Goal: Information Seeking & Learning: Learn about a topic

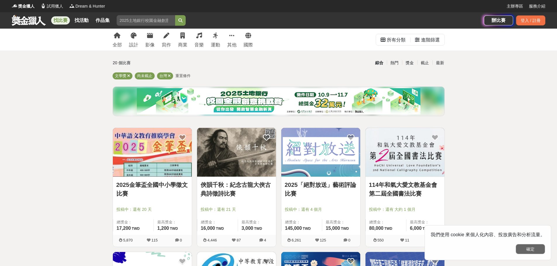
click at [532, 249] on button "確定" at bounding box center [530, 249] width 29 height 10
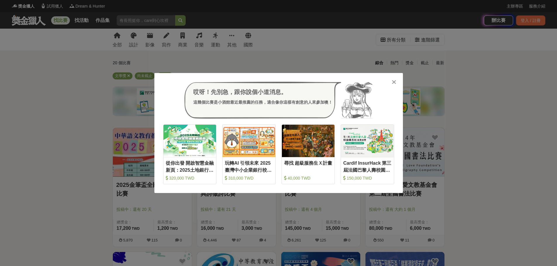
click at [393, 82] on icon at bounding box center [394, 82] width 4 height 6
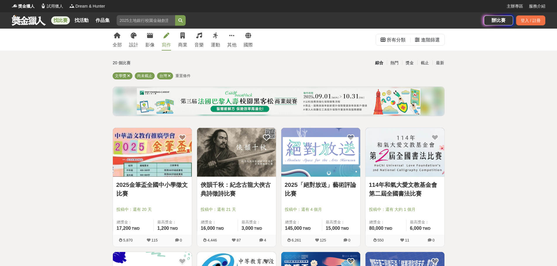
drag, startPoint x: 167, startPoint y: 41, endPoint x: 169, endPoint y: 47, distance: 6.7
click at [167, 41] on link "寫作" at bounding box center [166, 40] width 9 height 22
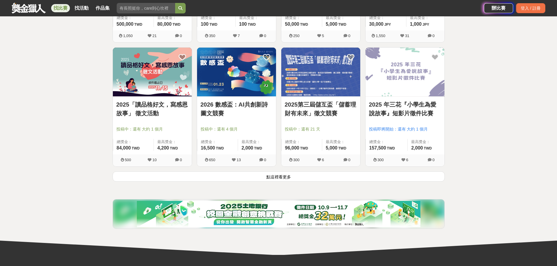
scroll to position [702, 0]
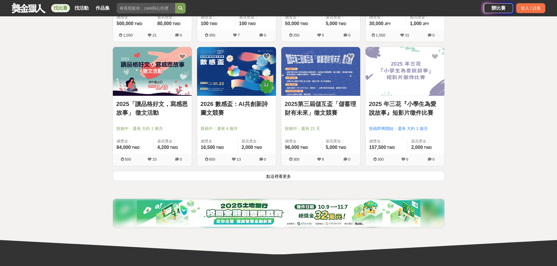
click at [278, 175] on button "點這裡看更多" at bounding box center [279, 176] width 332 height 10
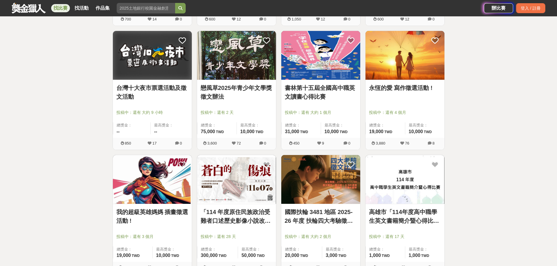
scroll to position [1403, 0]
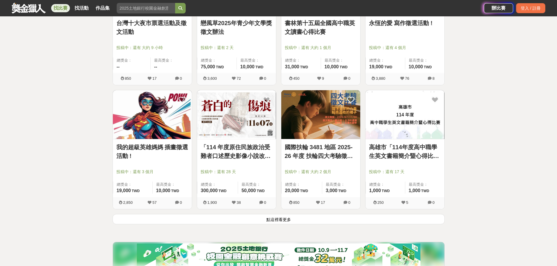
drag, startPoint x: 291, startPoint y: 219, endPoint x: 348, endPoint y: 213, distance: 57.3
click at [292, 219] on button "點這裡看更多" at bounding box center [279, 219] width 332 height 10
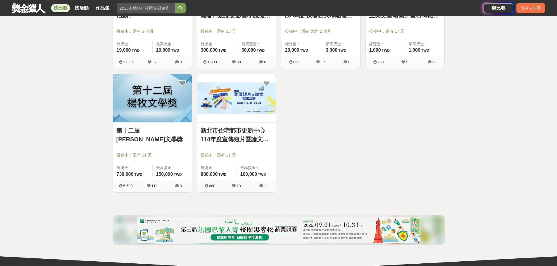
scroll to position [1549, 0]
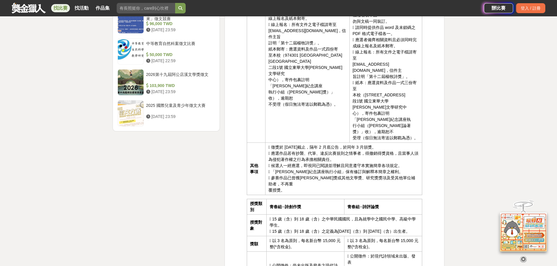
scroll to position [848, 0]
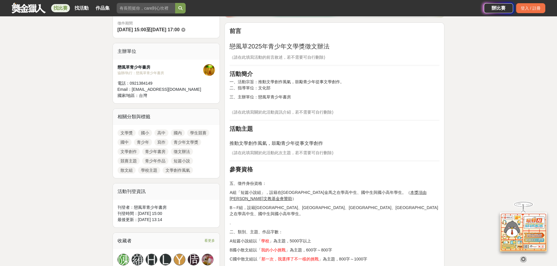
scroll to position [175, 0]
